Goal: Check status: Check status

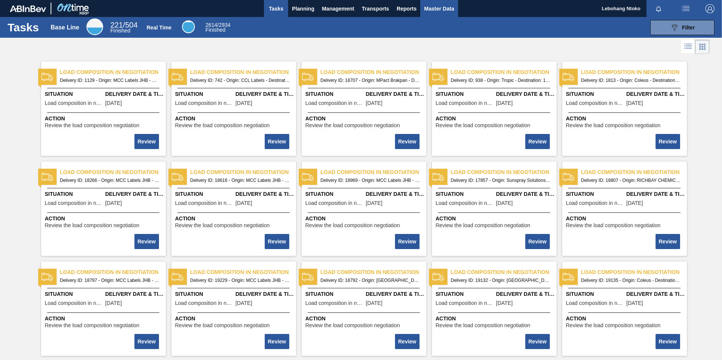
drag, startPoint x: 676, startPoint y: 26, endPoint x: 451, endPoint y: 16, distance: 224.7
click at [465, 18] on div "Tasks Base Line 221 / 504 Finished Real Time 2614 / 2934 Finished 089F7B8B-B2A5…" at bounding box center [361, 27] width 722 height 21
click at [303, 8] on span "Planning" at bounding box center [303, 8] width 22 height 9
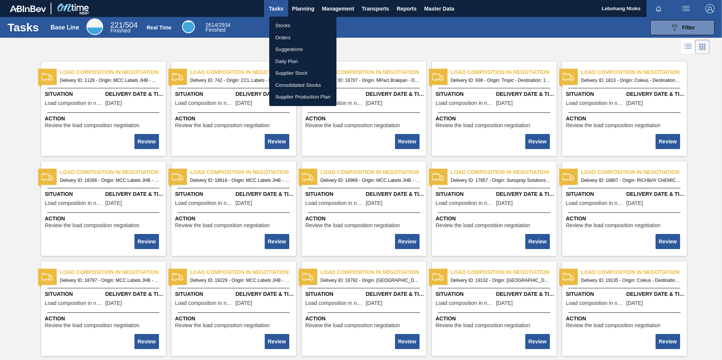
click at [283, 26] on li "Stocks" at bounding box center [302, 26] width 67 height 12
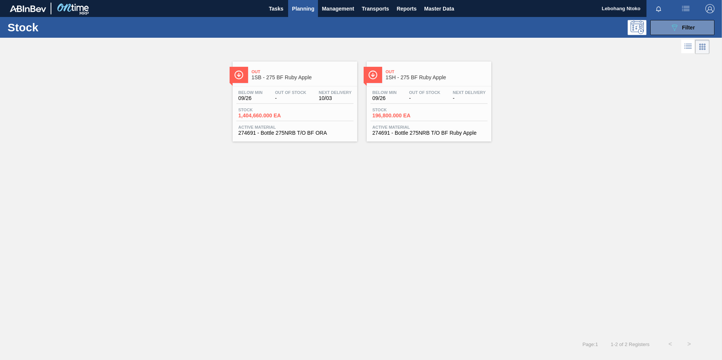
drag, startPoint x: 681, startPoint y: 25, endPoint x: 595, endPoint y: 130, distance: 135.3
click at [595, 130] on div "Stock 089F7B8B-B2A5-4AFE-B5C0-19BA573D28AC Filter Stock Status Stock Status Sou…" at bounding box center [361, 185] width 722 height 337
click at [300, 84] on div "Out 1SB - 275 BF Ruby Apple Below Min 09/26 Out Of Stock - Next Delivery 10/03 …" at bounding box center [295, 102] width 125 height 80
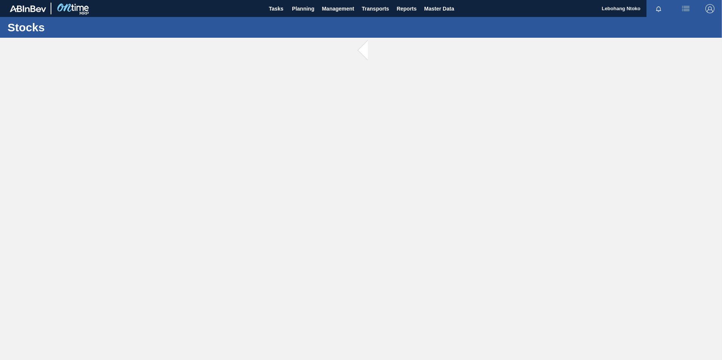
click at [300, 84] on main "Tasks Planning Management Transports Reports Master Data Lebohang [PERSON_NAME]…" at bounding box center [361, 180] width 722 height 360
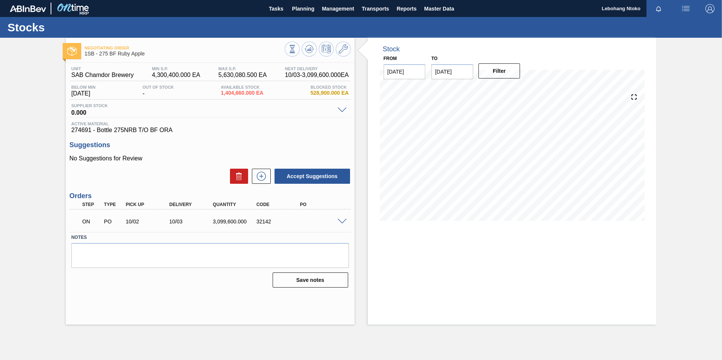
click at [444, 270] on div "Stock From [DATE] to [DATE] Filter 10/10 Stock Projection 4,504,260 SAP Plannin…" at bounding box center [512, 181] width 289 height 287
click at [187, 265] on textarea at bounding box center [210, 255] width 278 height 25
click at [338, 220] on span at bounding box center [342, 222] width 9 height 6
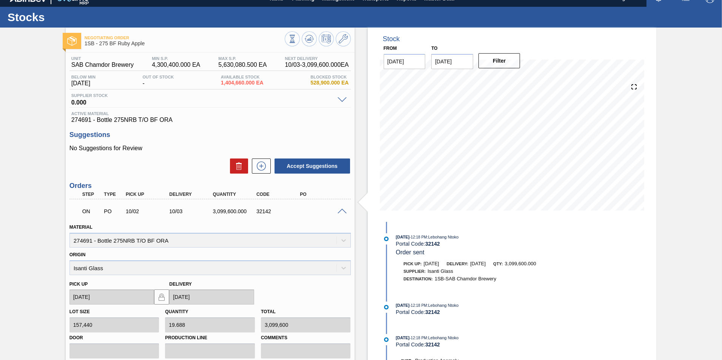
scroll to position [4, 0]
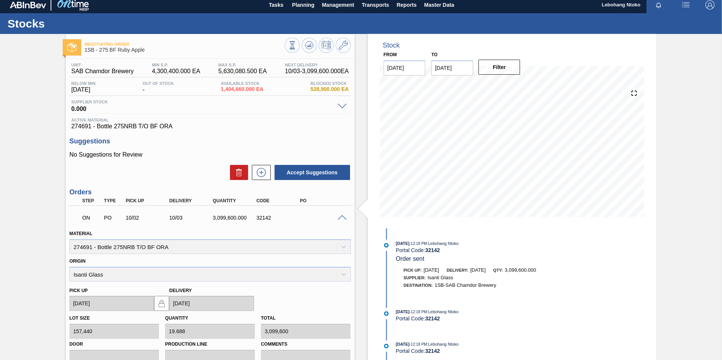
click at [601, 236] on div "Stock From [DATE] to [DATE] Filter 10/10 Stock Projection 4,504,260 SAP Plannin…" at bounding box center [512, 254] width 289 height 440
